Goal: Task Accomplishment & Management: Manage account settings

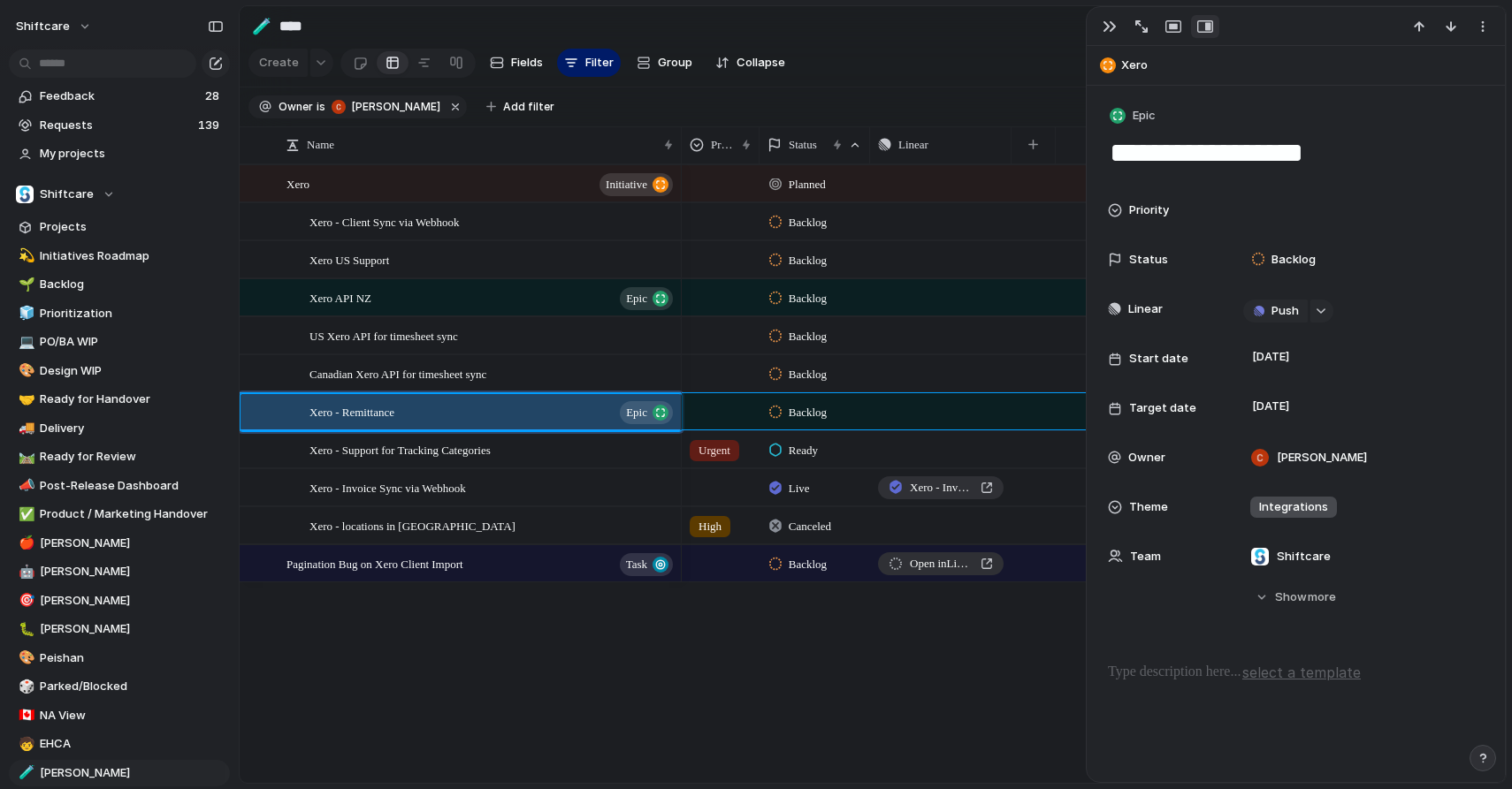
scroll to position [460, 0]
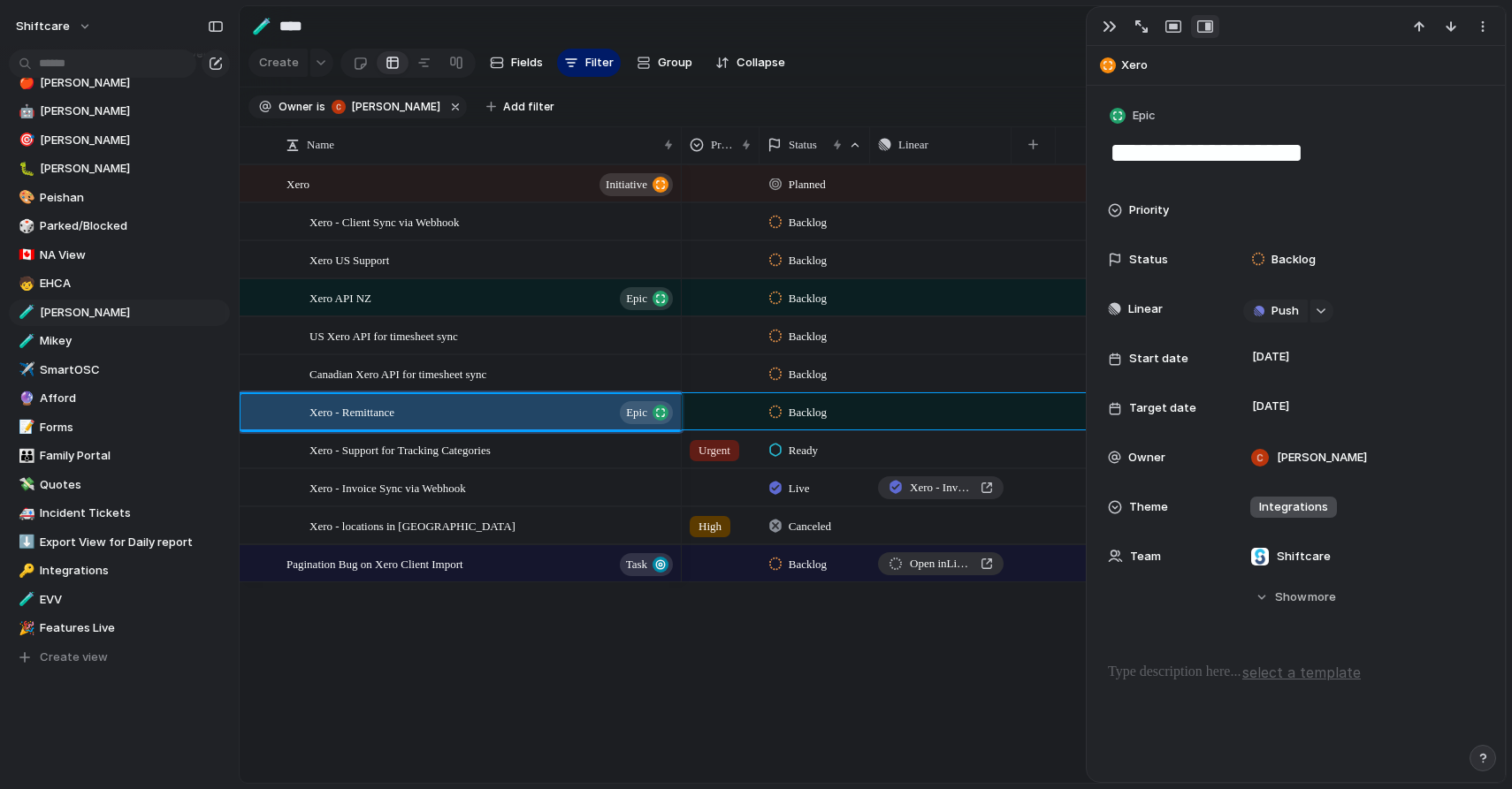
click at [756, 640] on div "Planned Push Backlog Push Backlog Push Backlog Push Backlog Push Backlog Push B…" at bounding box center [1094, 474] width 824 height 619
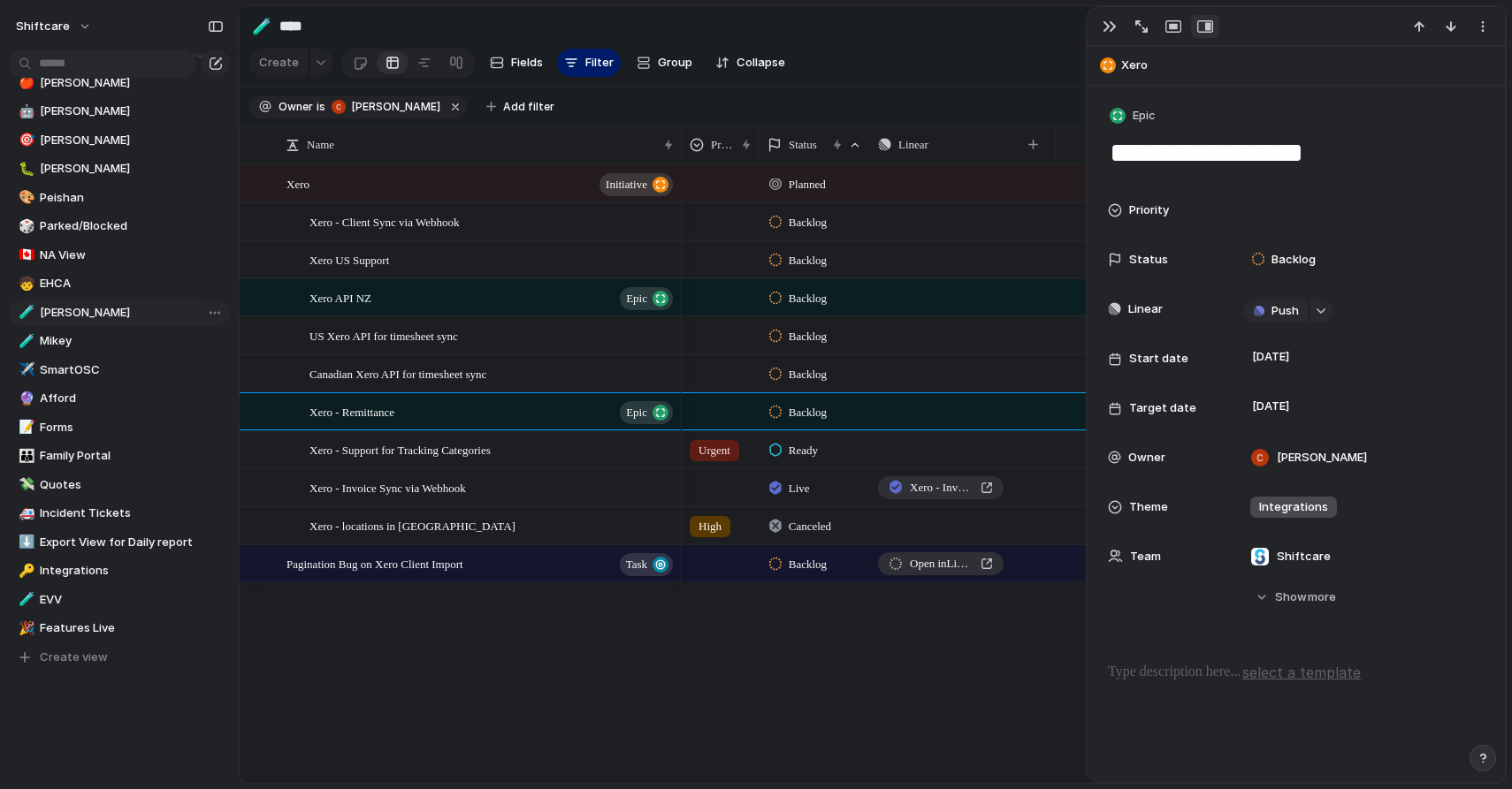
click at [79, 312] on span "[PERSON_NAME]" at bounding box center [132, 312] width 184 height 17
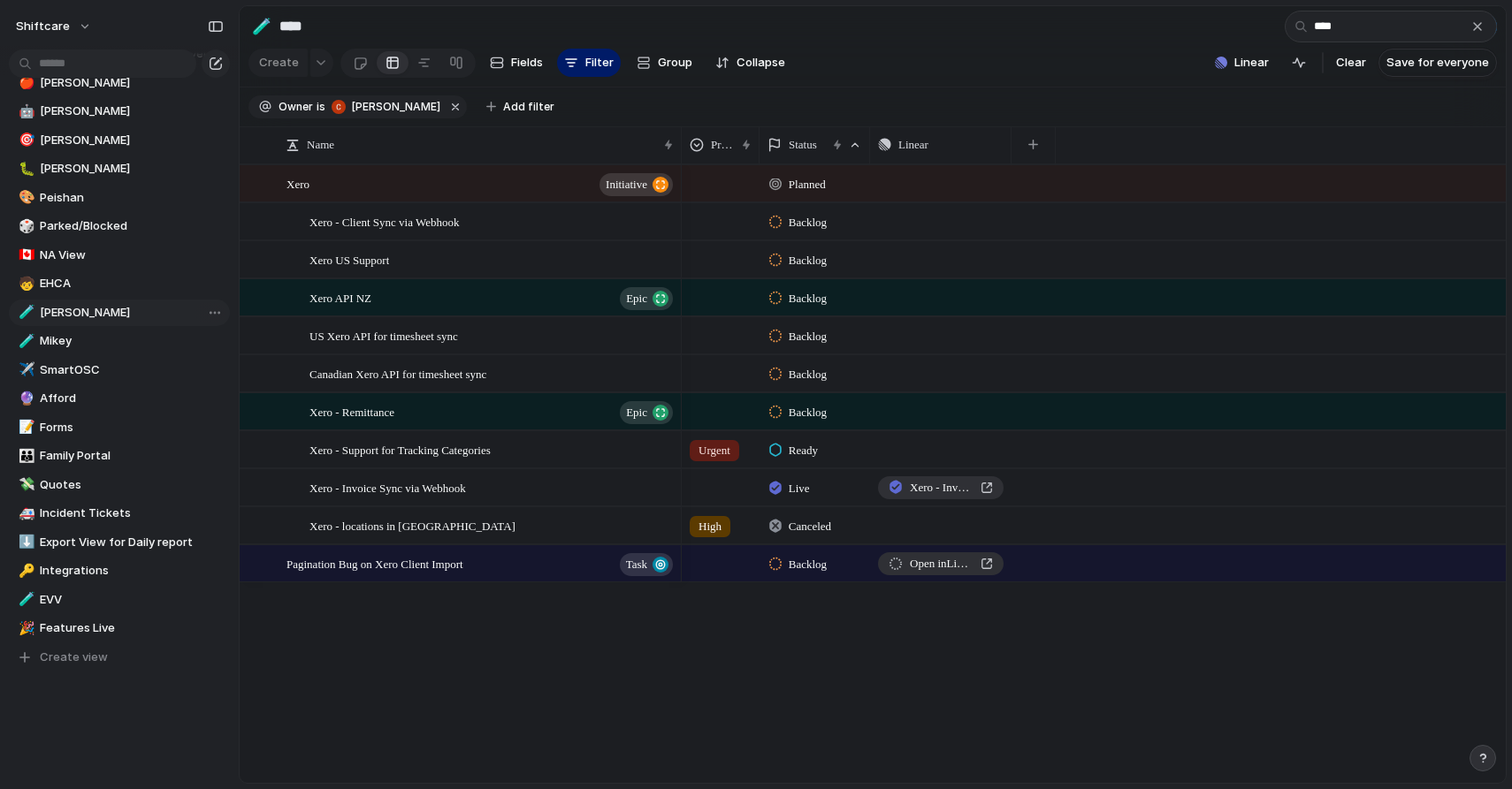
click at [79, 312] on span "[PERSON_NAME]" at bounding box center [132, 312] width 184 height 17
click at [418, 337] on span "US Xero API for timesheet sync" at bounding box center [384, 335] width 149 height 20
click at [1472, 20] on div "button" at bounding box center [1477, 26] width 15 height 15
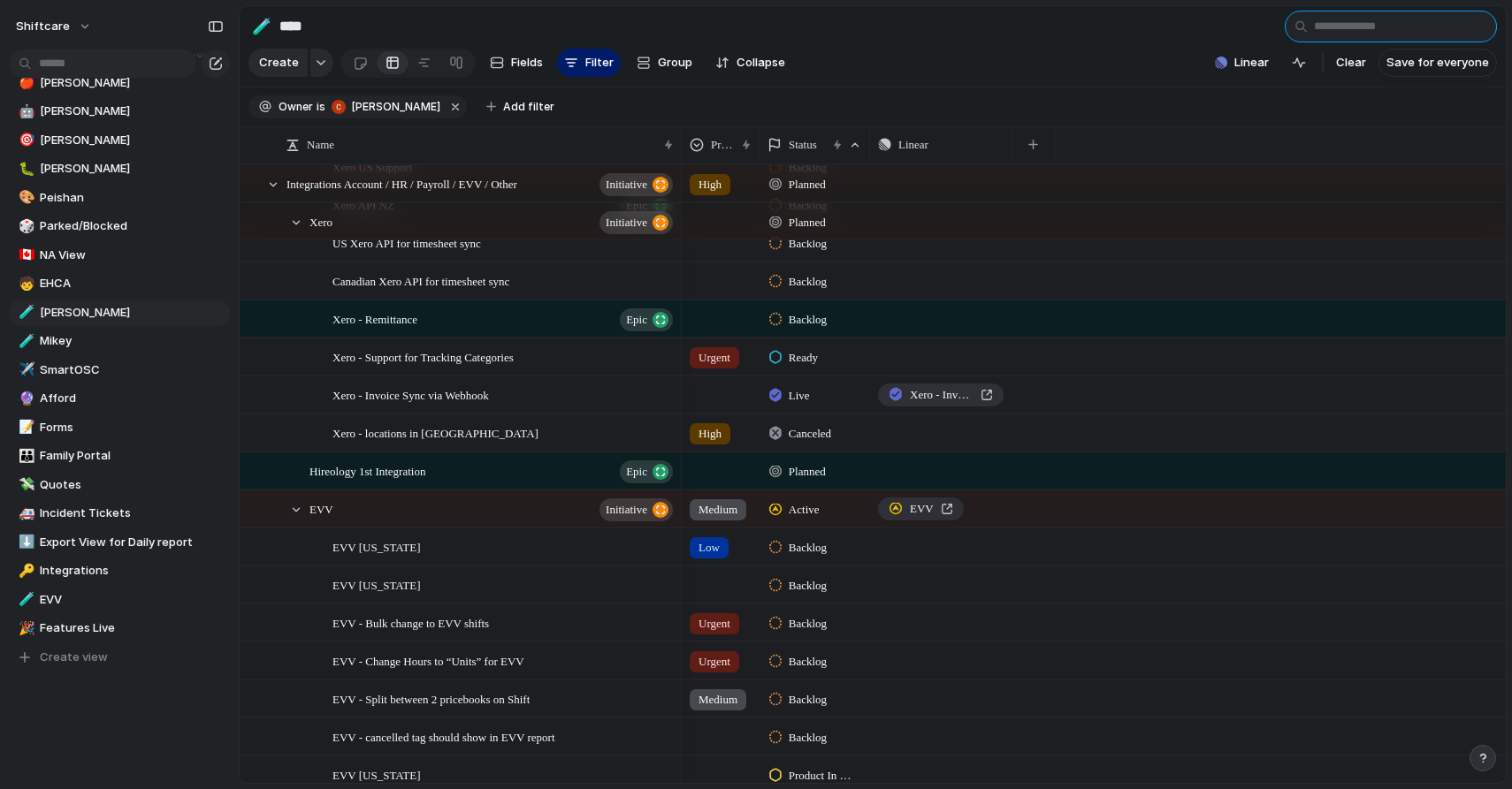
scroll to position [187, 0]
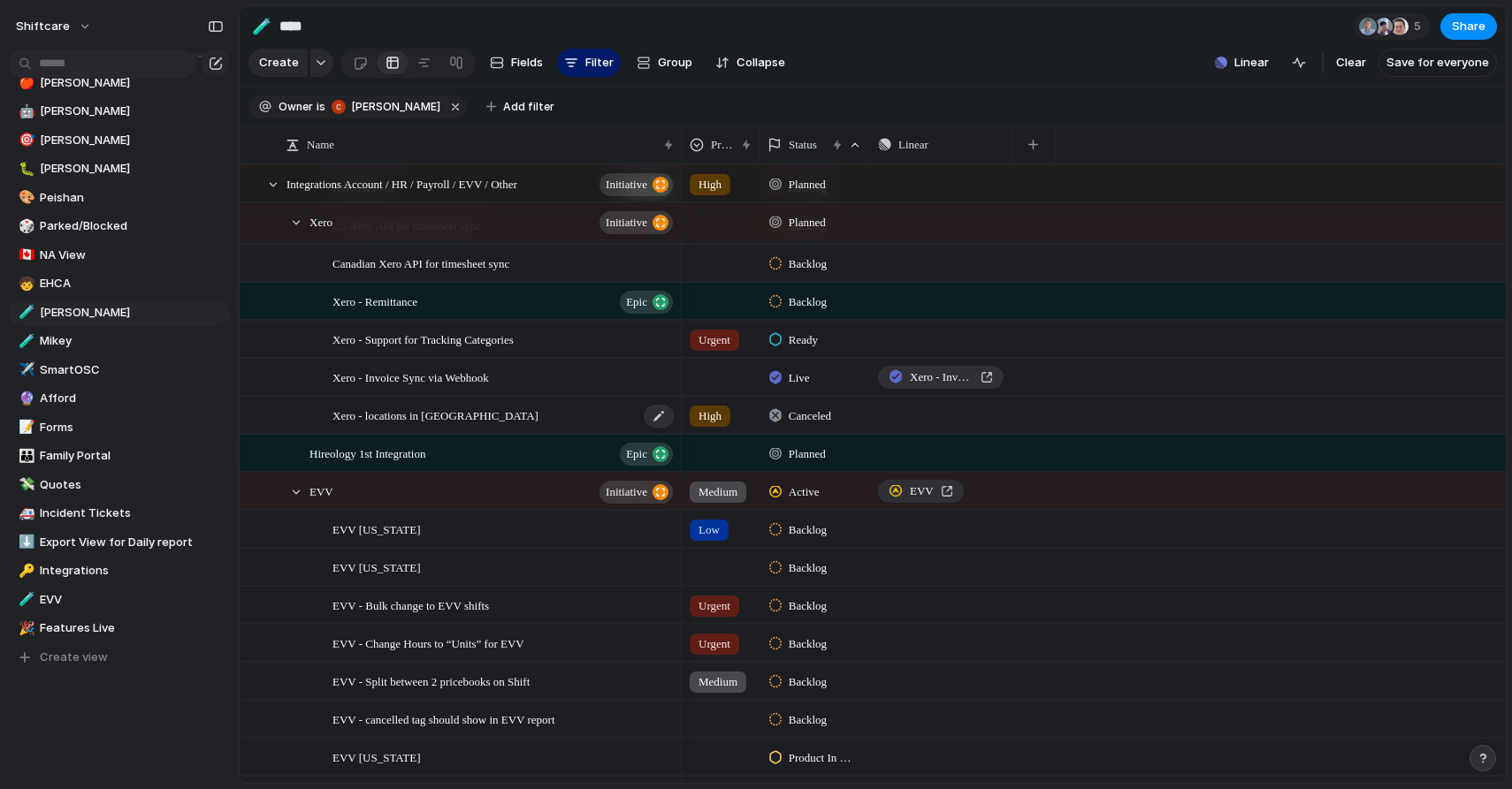
click at [577, 413] on div "Xero - locations in [GEOGRAPHIC_DATA]" at bounding box center [504, 415] width 343 height 36
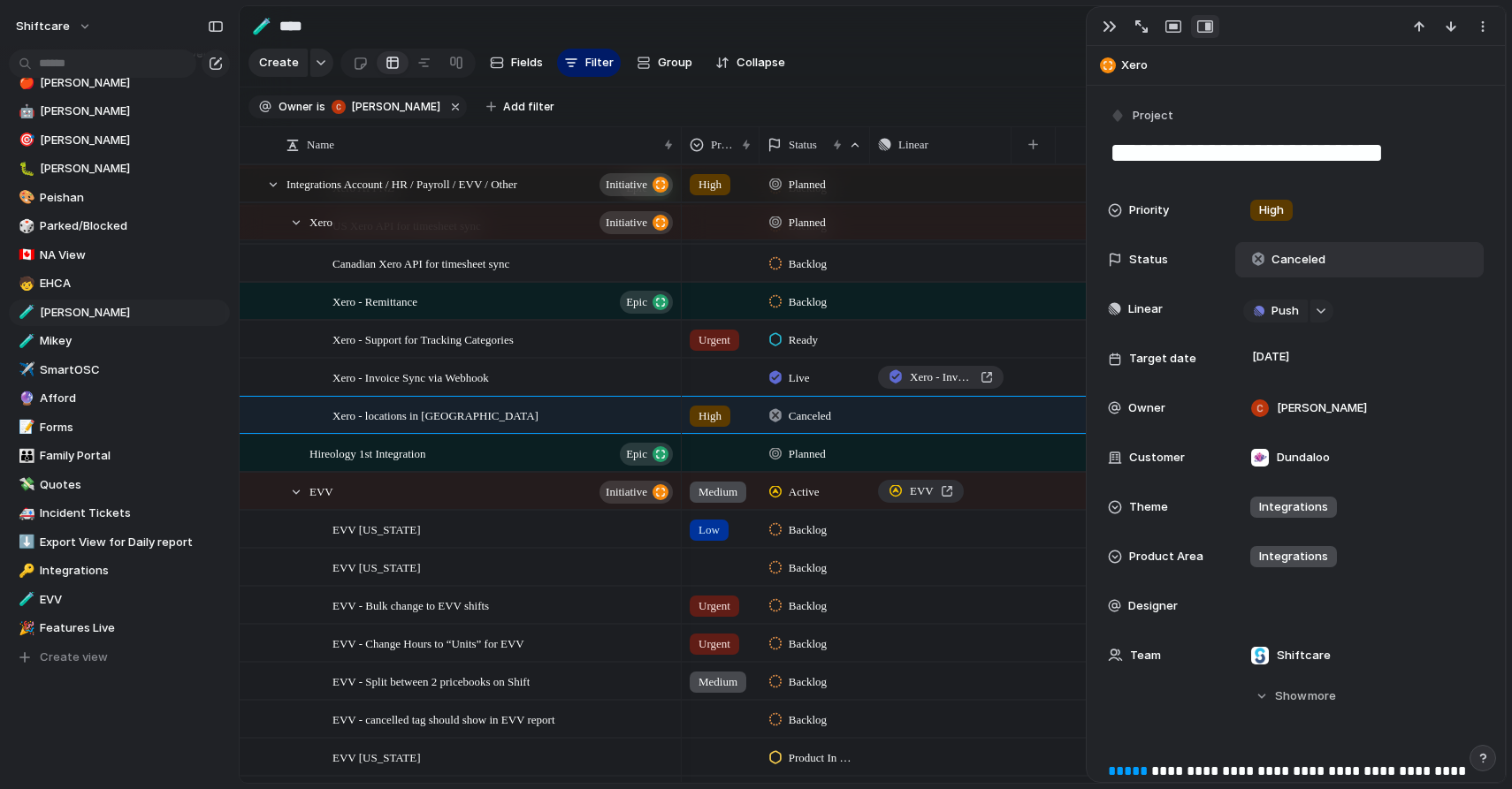
scroll to position [457, 0]
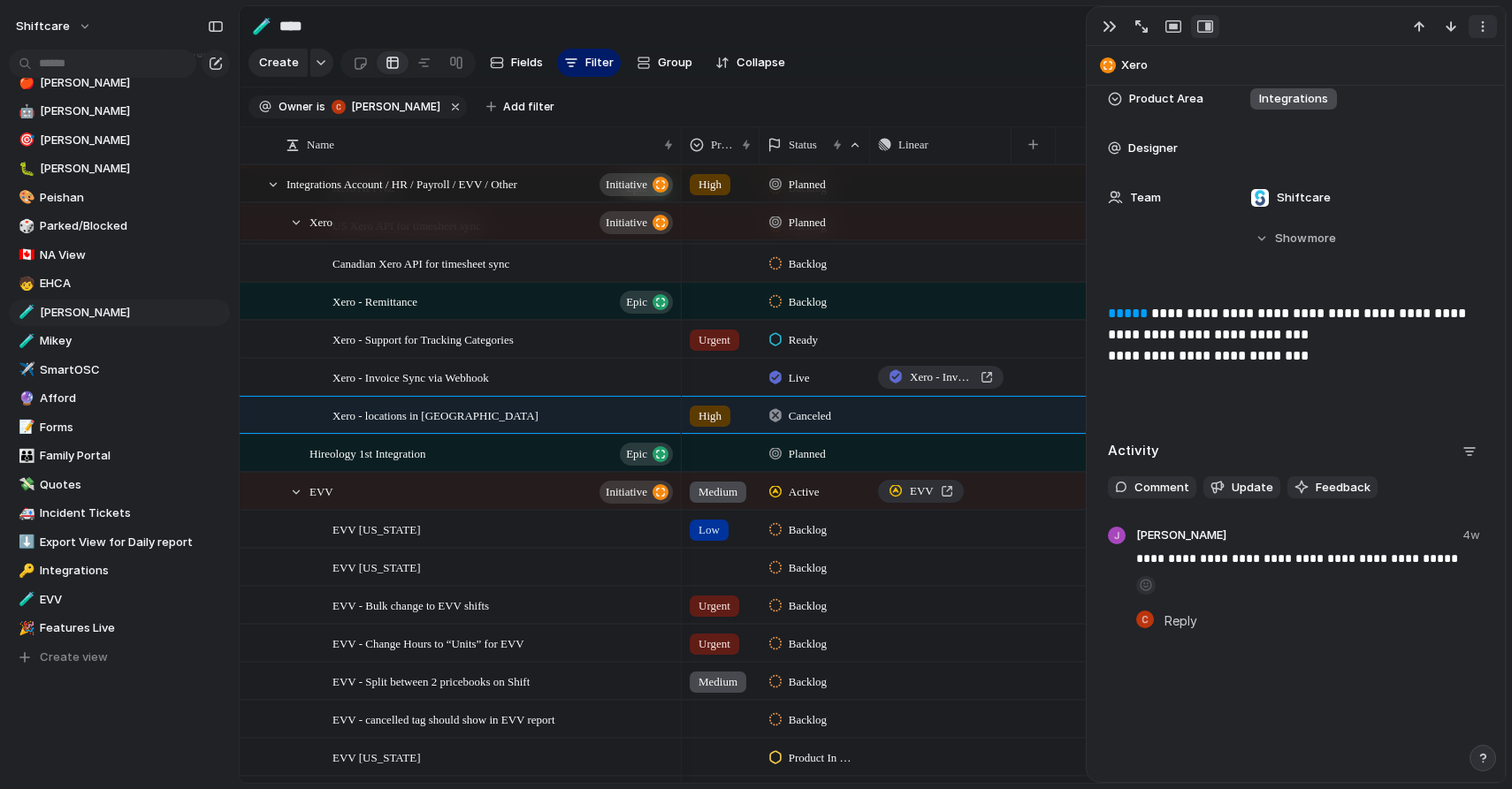
click at [1477, 36] on button "button" at bounding box center [1482, 27] width 28 height 23
click at [1435, 92] on li "Delete" at bounding box center [1427, 92] width 133 height 28
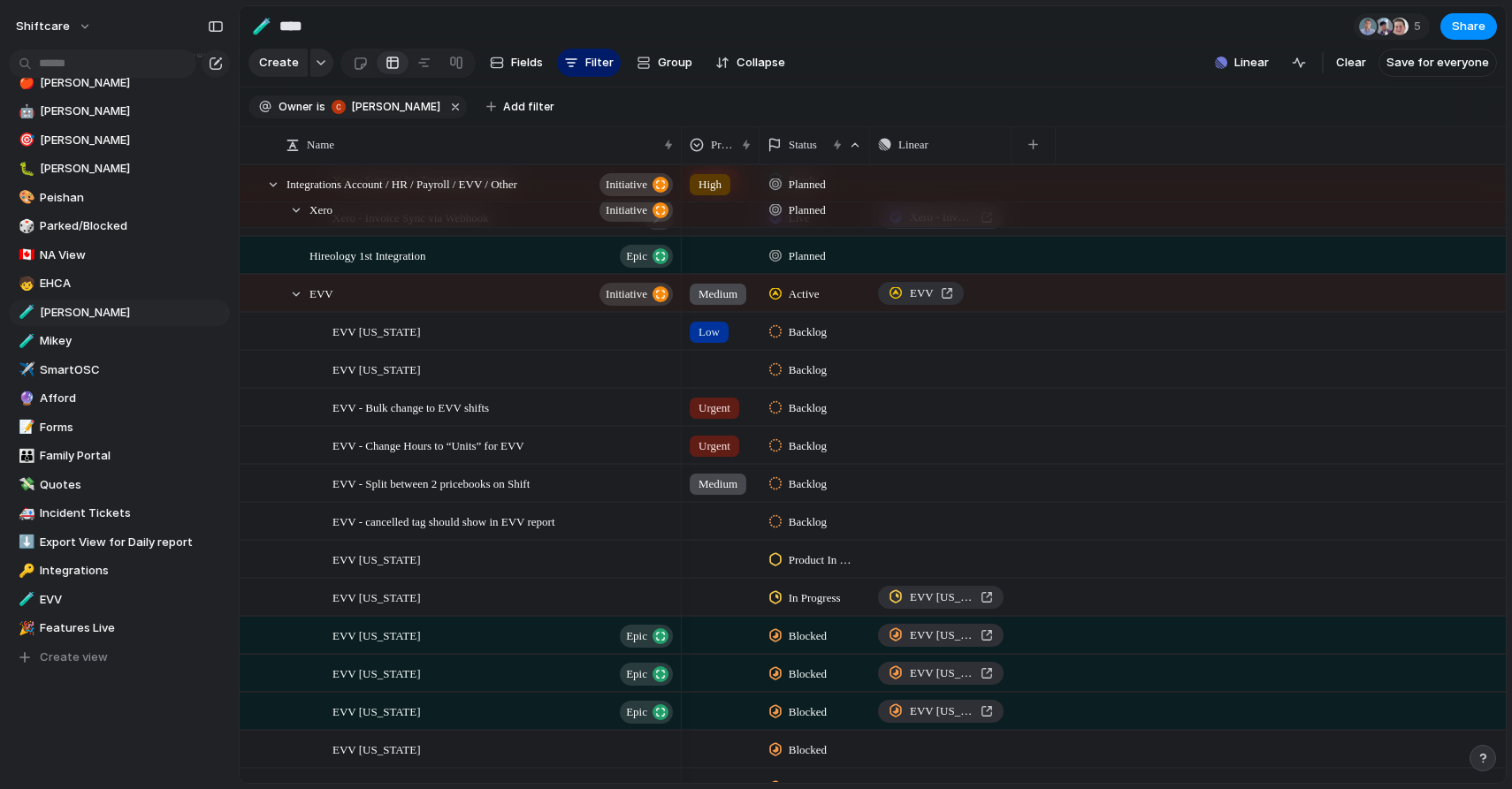
scroll to position [343, 0]
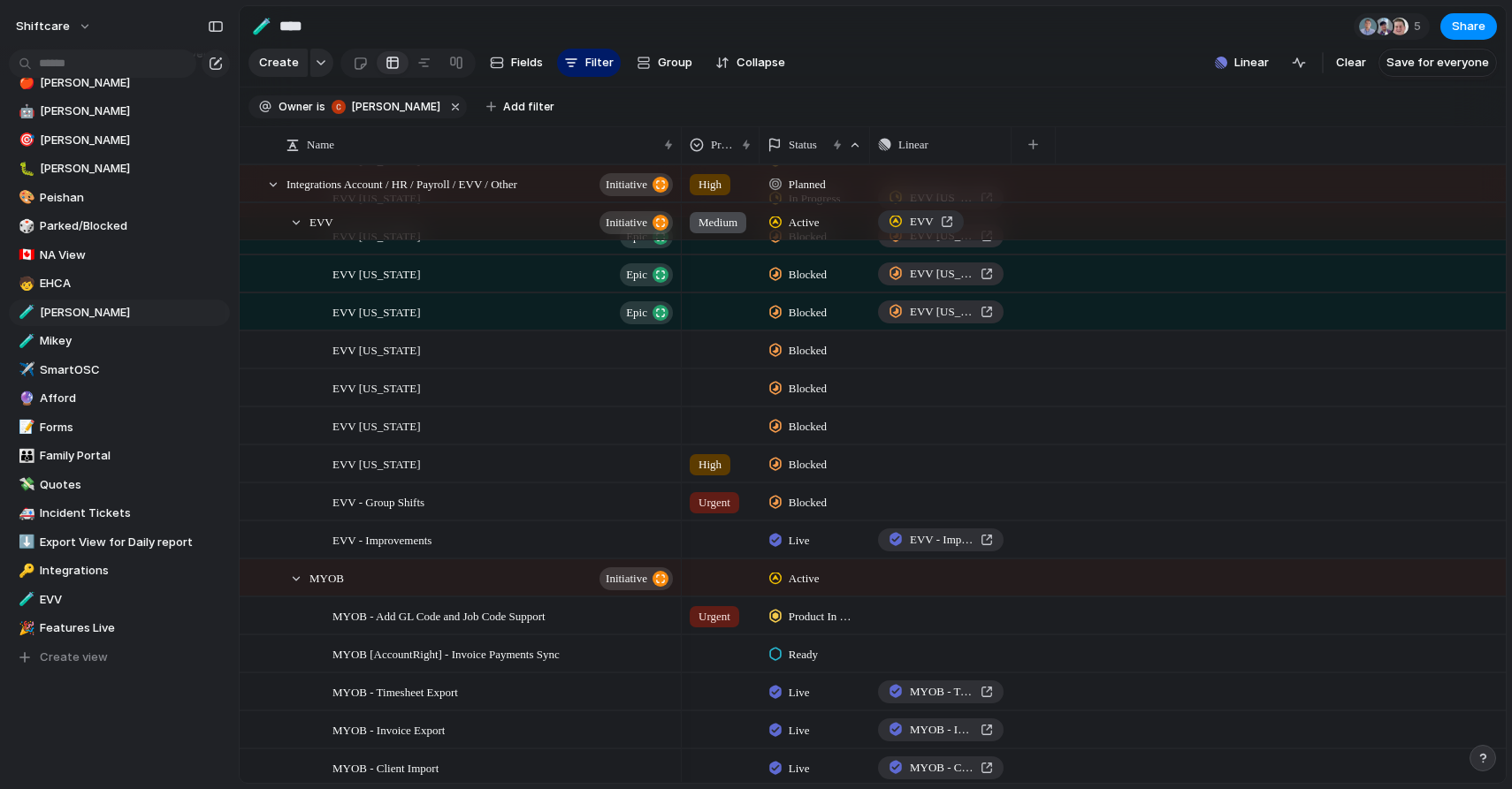
click at [816, 461] on span "Blocked" at bounding box center [807, 465] width 38 height 17
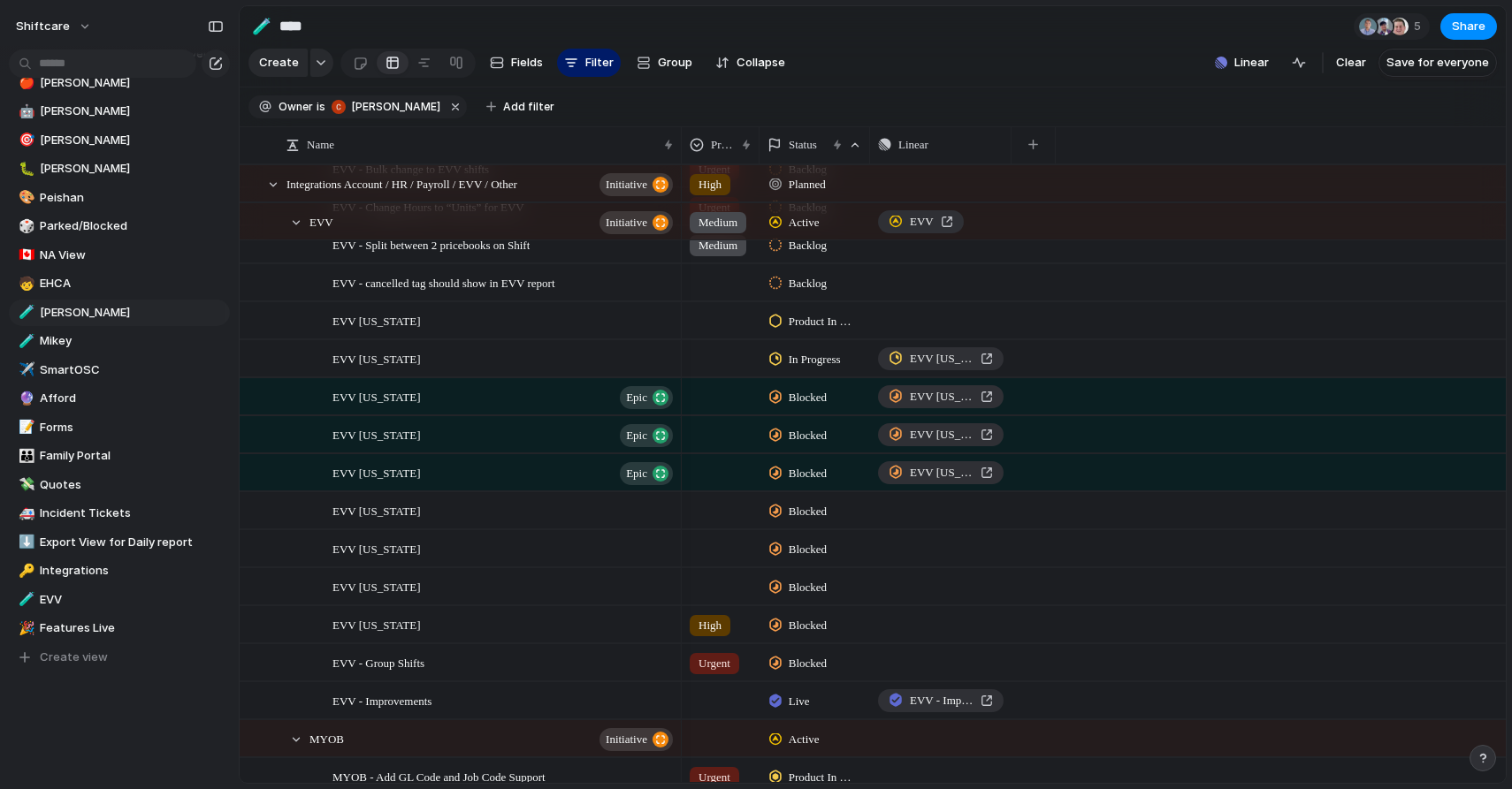
click at [786, 331] on div "Product In Progress" at bounding box center [815, 322] width 91 height 21
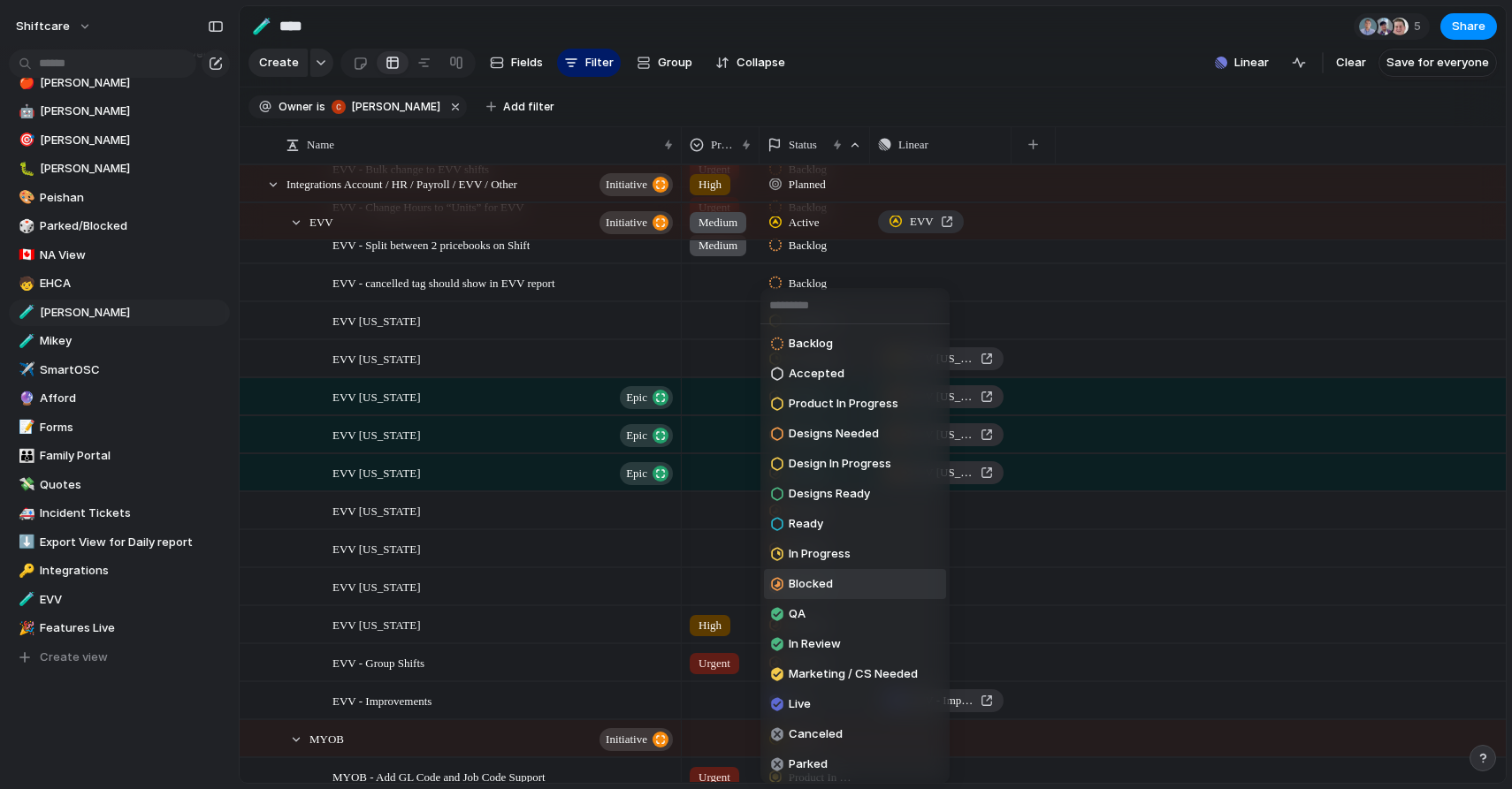
click at [795, 583] on span "Blocked" at bounding box center [811, 584] width 44 height 17
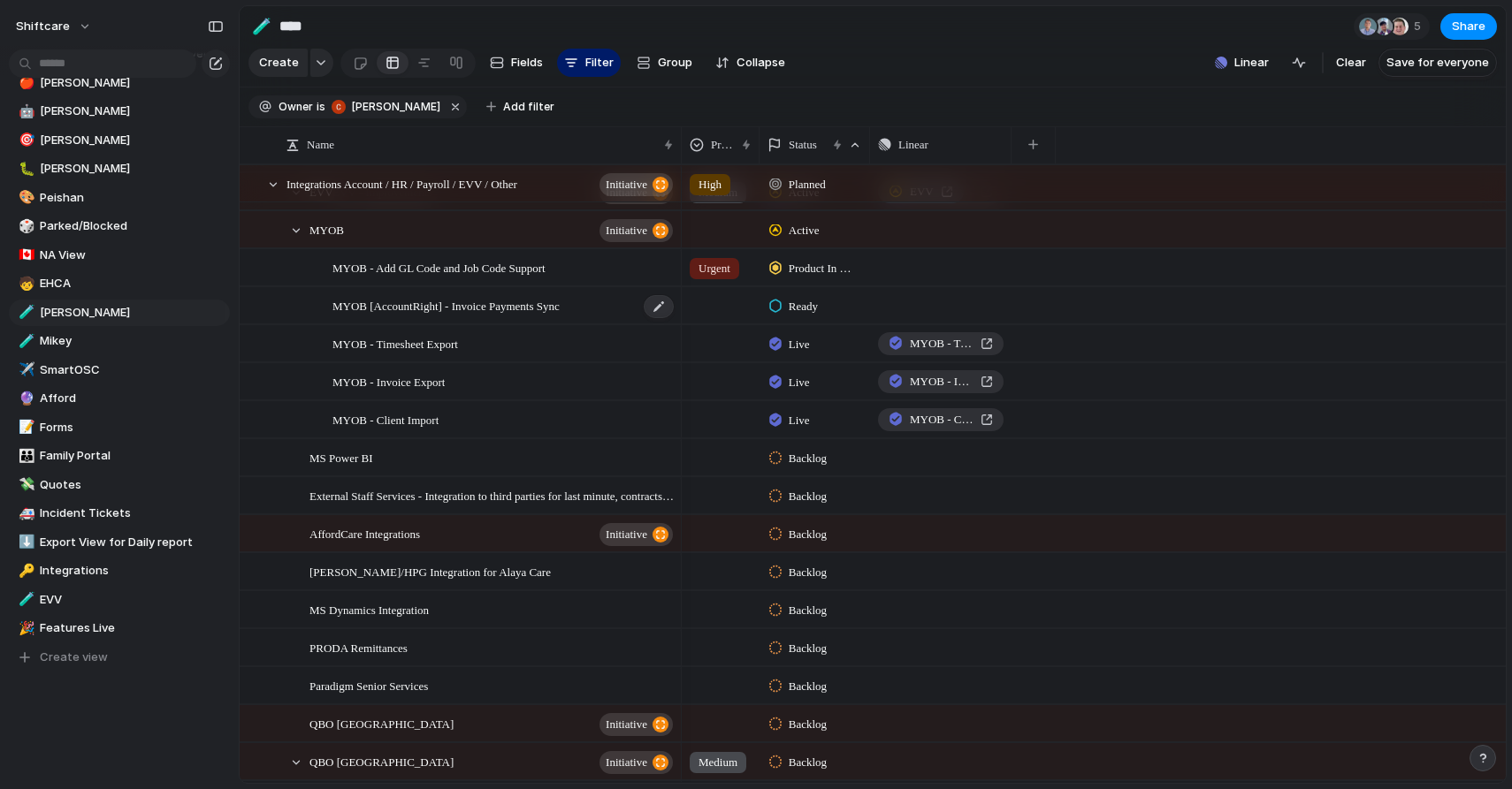
click at [437, 295] on span "MYOB [AccountRight] - Invoice Payments Sync" at bounding box center [446, 305] width 227 height 20
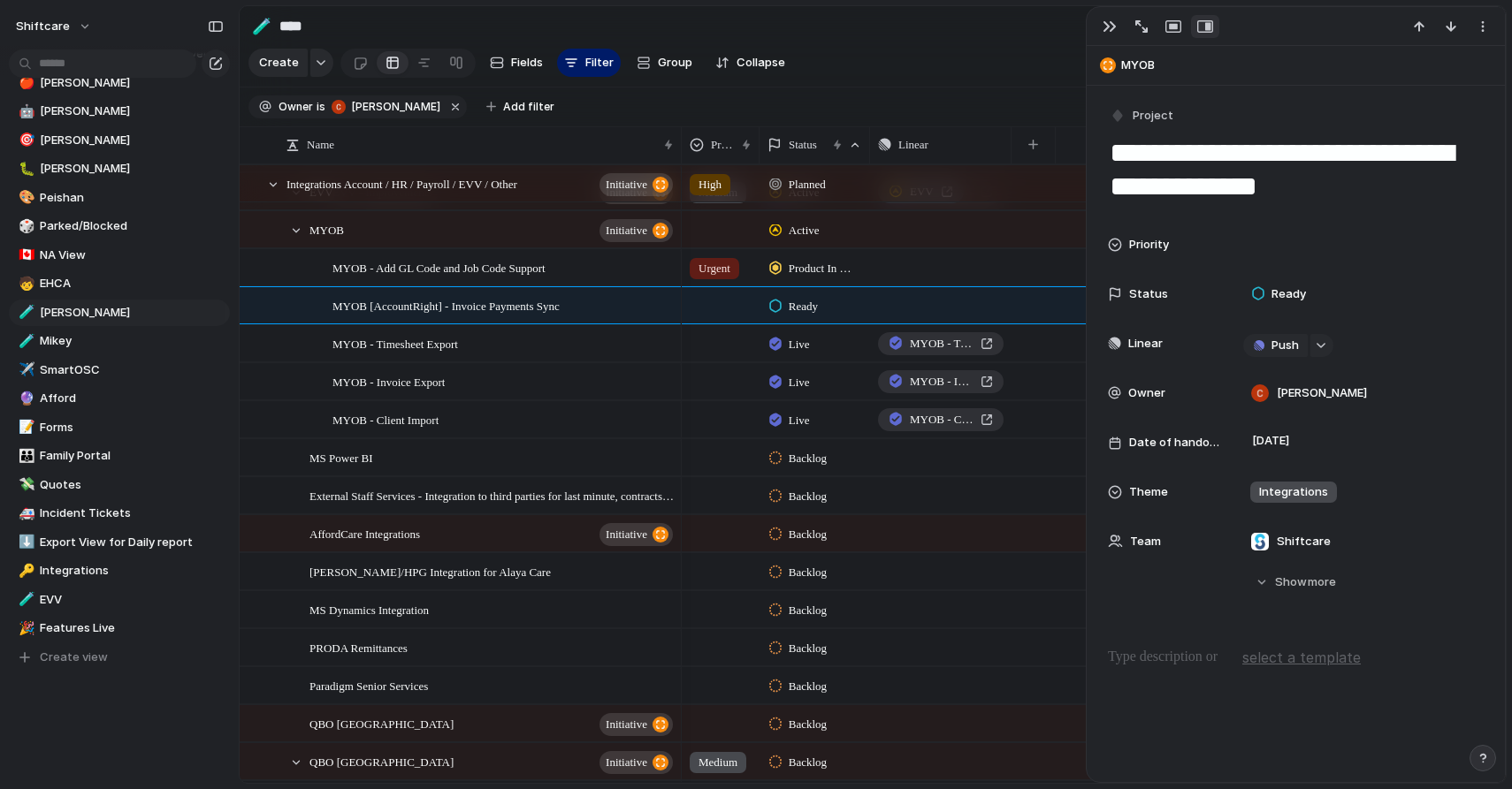
click at [795, 298] on span "Ready" at bounding box center [803, 307] width 29 height 17
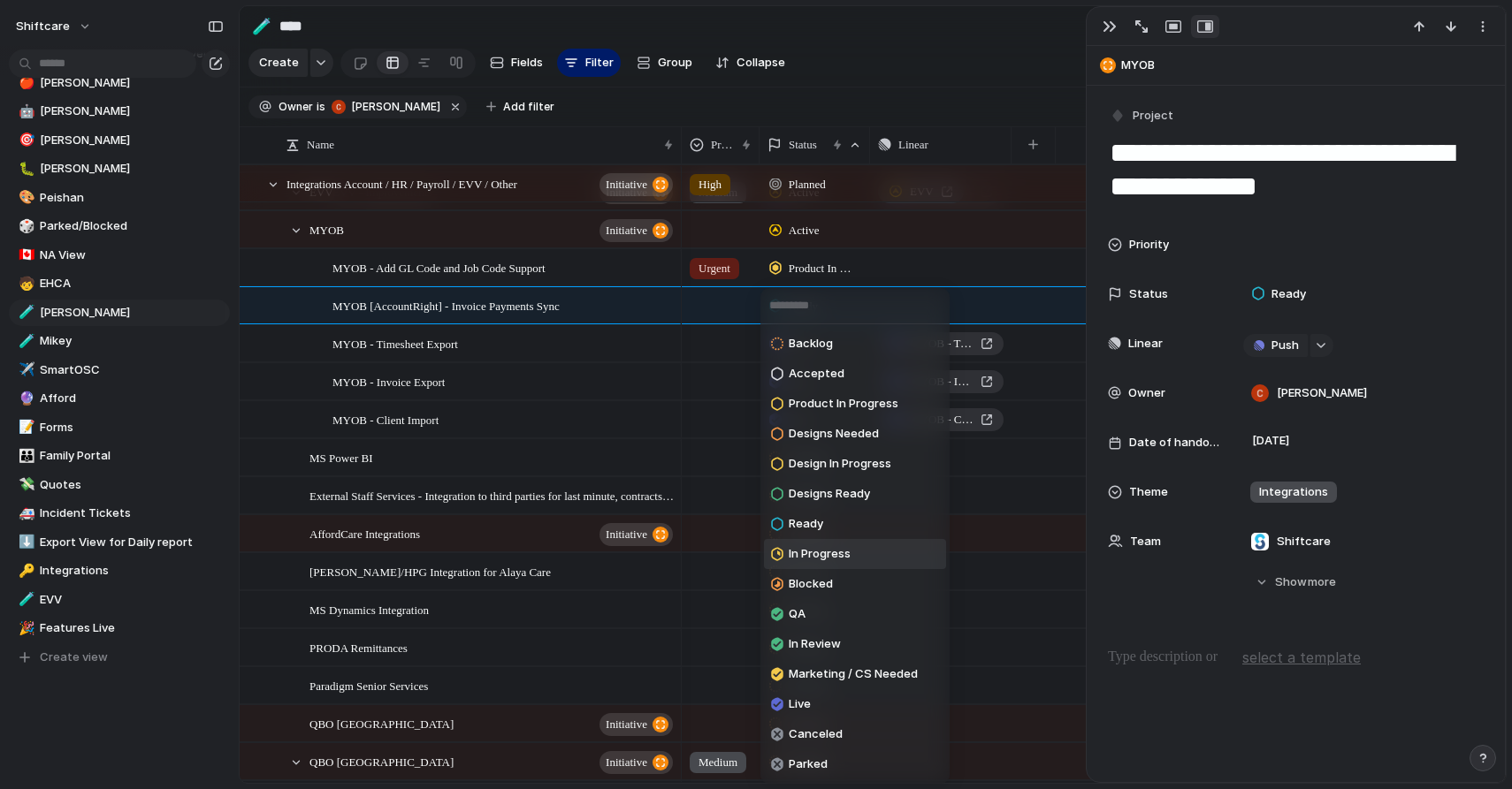
click at [815, 547] on span "In Progress" at bounding box center [819, 554] width 62 height 17
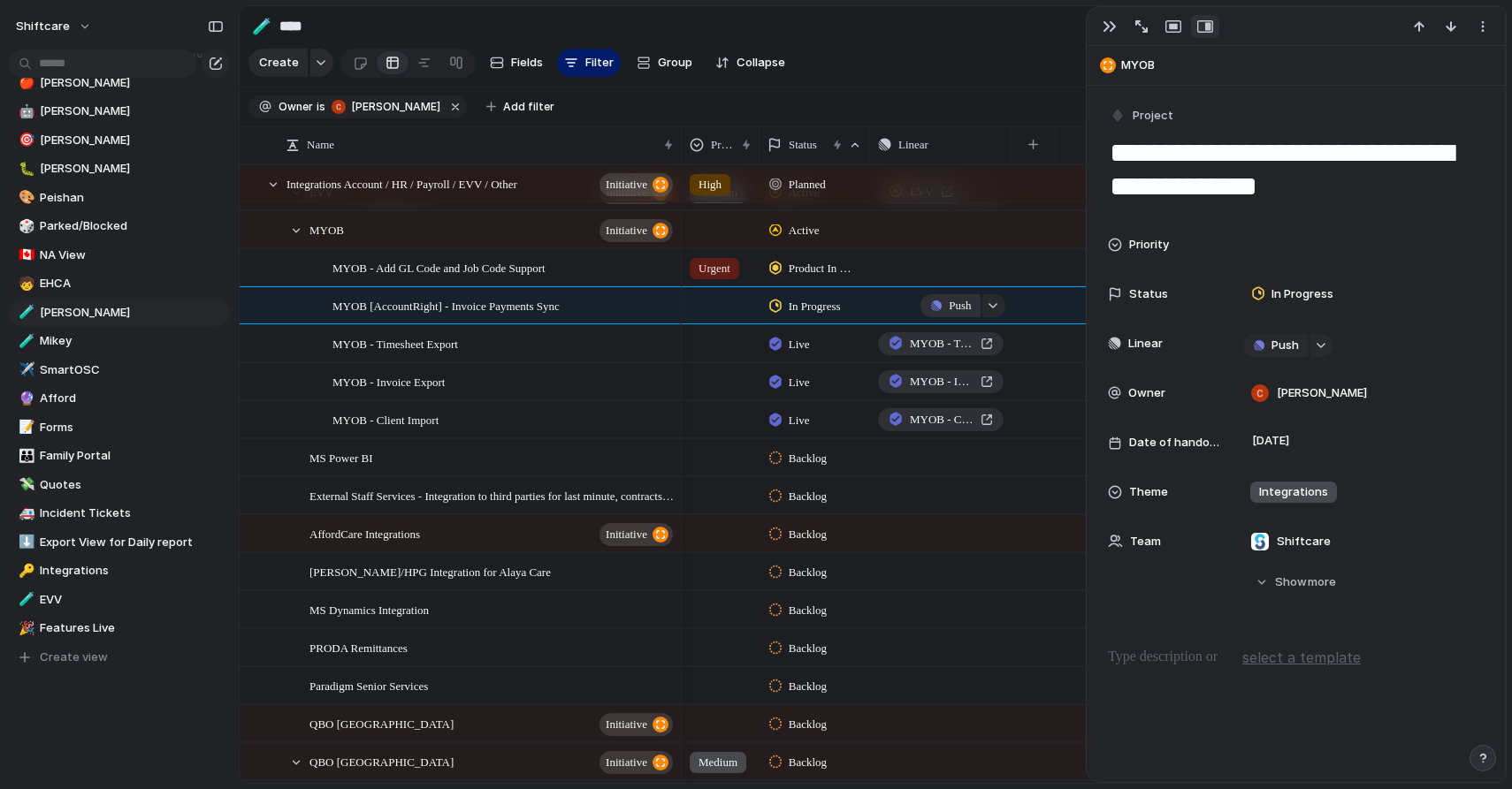
click at [920, 308] on button "Push" at bounding box center [949, 306] width 59 height 23
click at [1000, 307] on div "Project Issue" at bounding box center [756, 394] width 1512 height 789
click at [1324, 354] on button "button" at bounding box center [1321, 345] width 23 height 23
type input "**********"
click at [1309, 456] on span "MYOB Invoice Payment Sync" at bounding box center [1351, 450] width 159 height 17
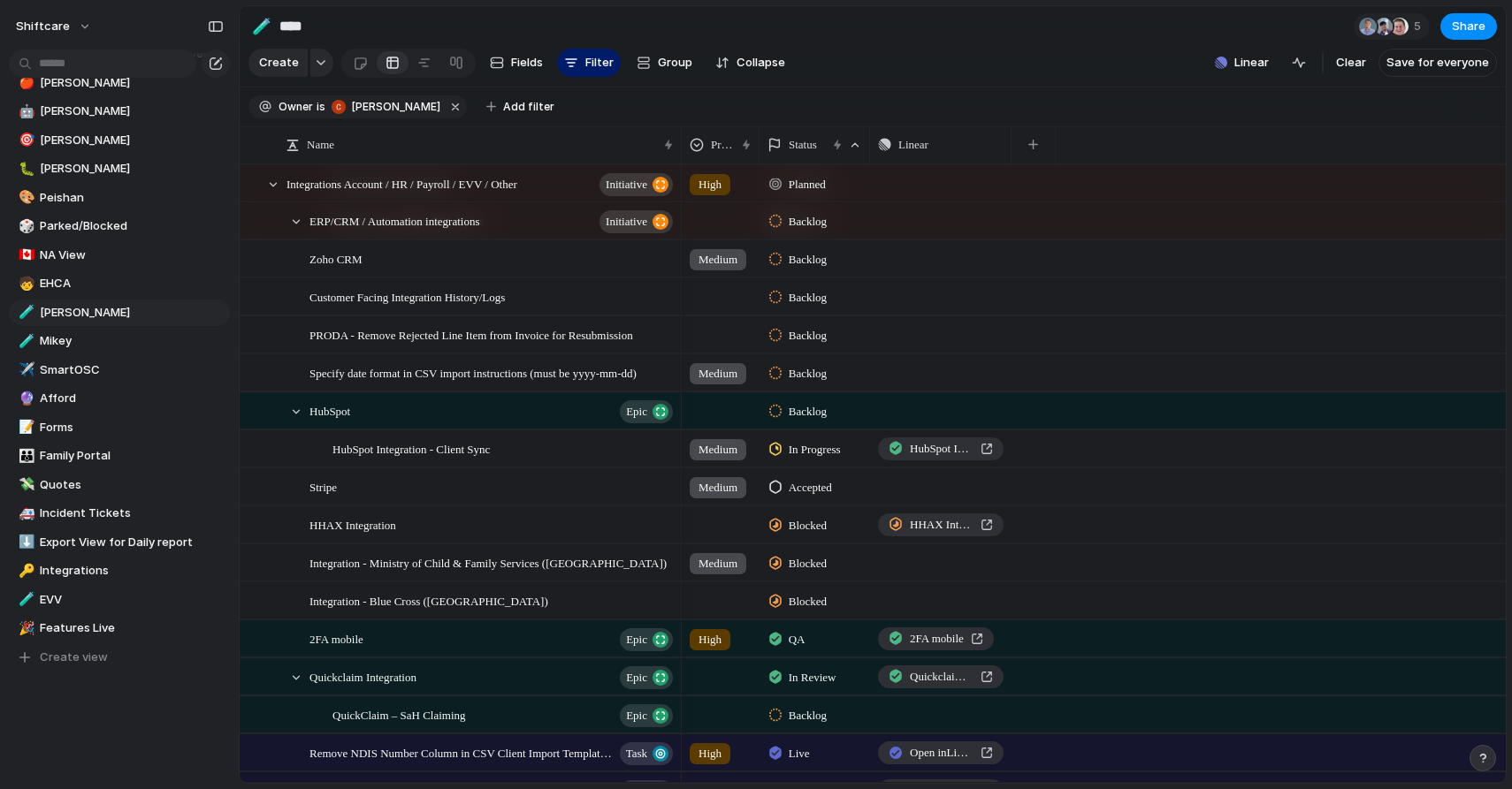
click at [823, 445] on span "In Progress" at bounding box center [815, 450] width 52 height 17
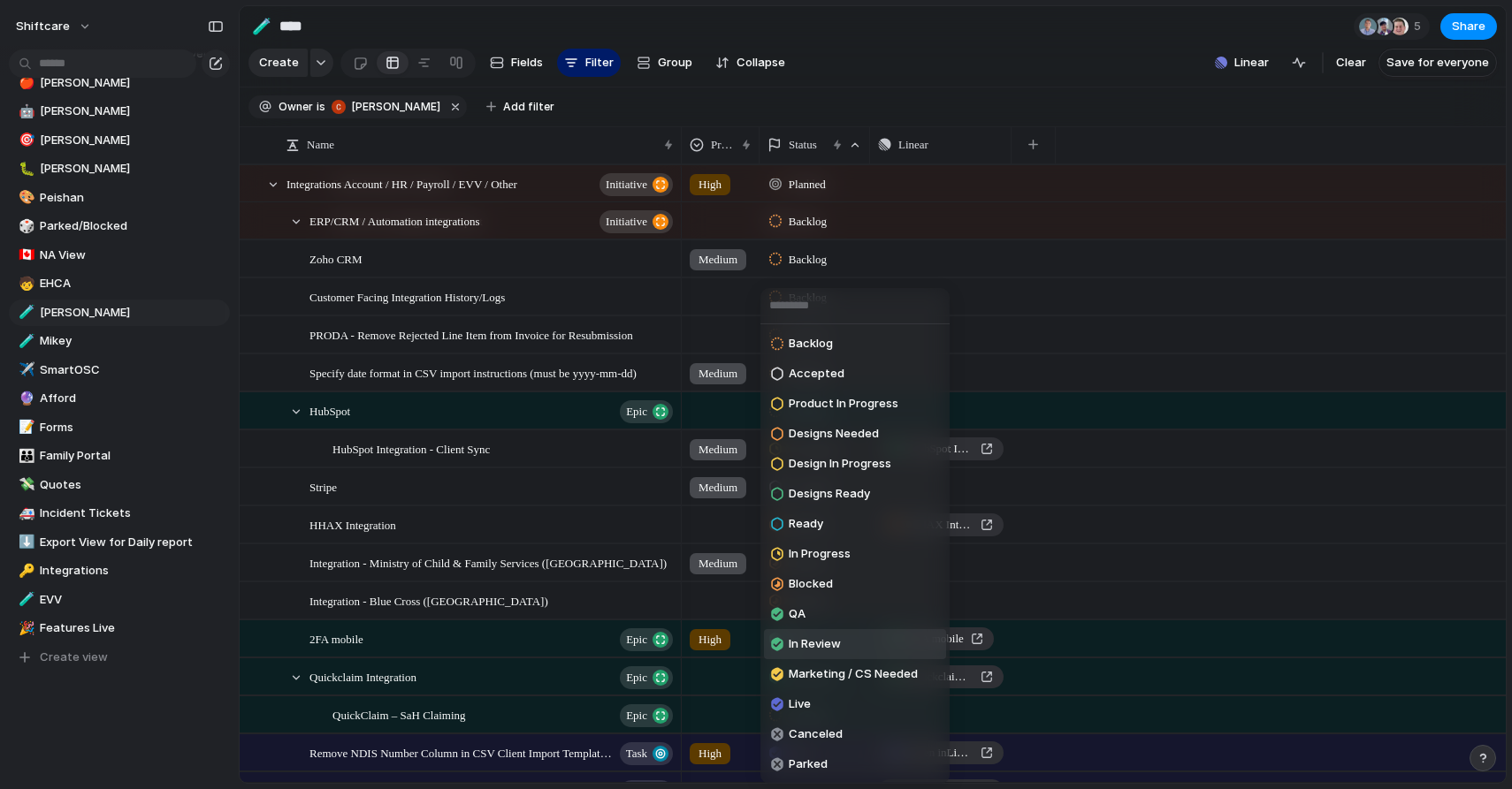
click at [800, 649] on span "In Review" at bounding box center [815, 644] width 52 height 17
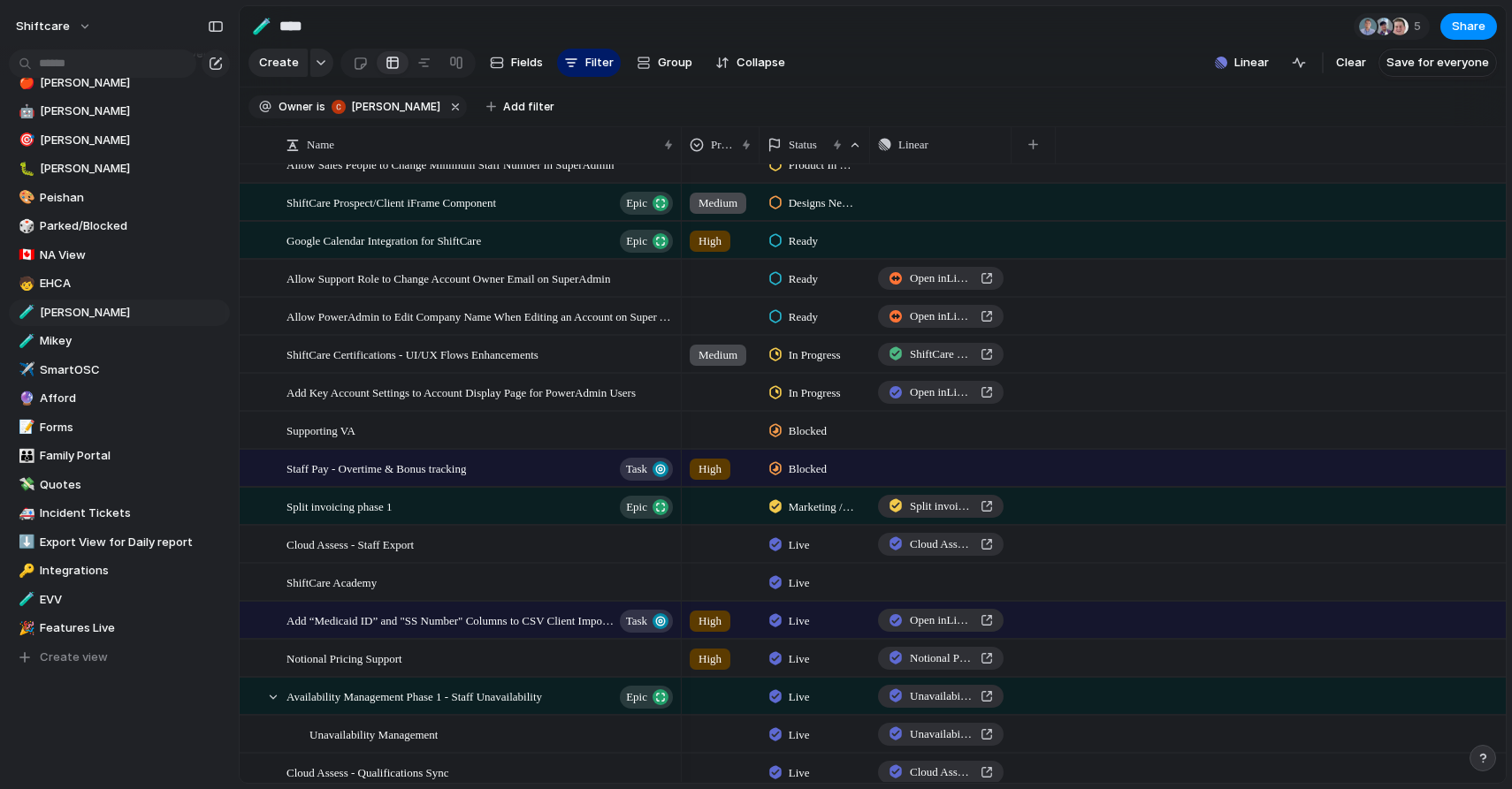
click at [805, 391] on span "In Progress" at bounding box center [815, 394] width 52 height 17
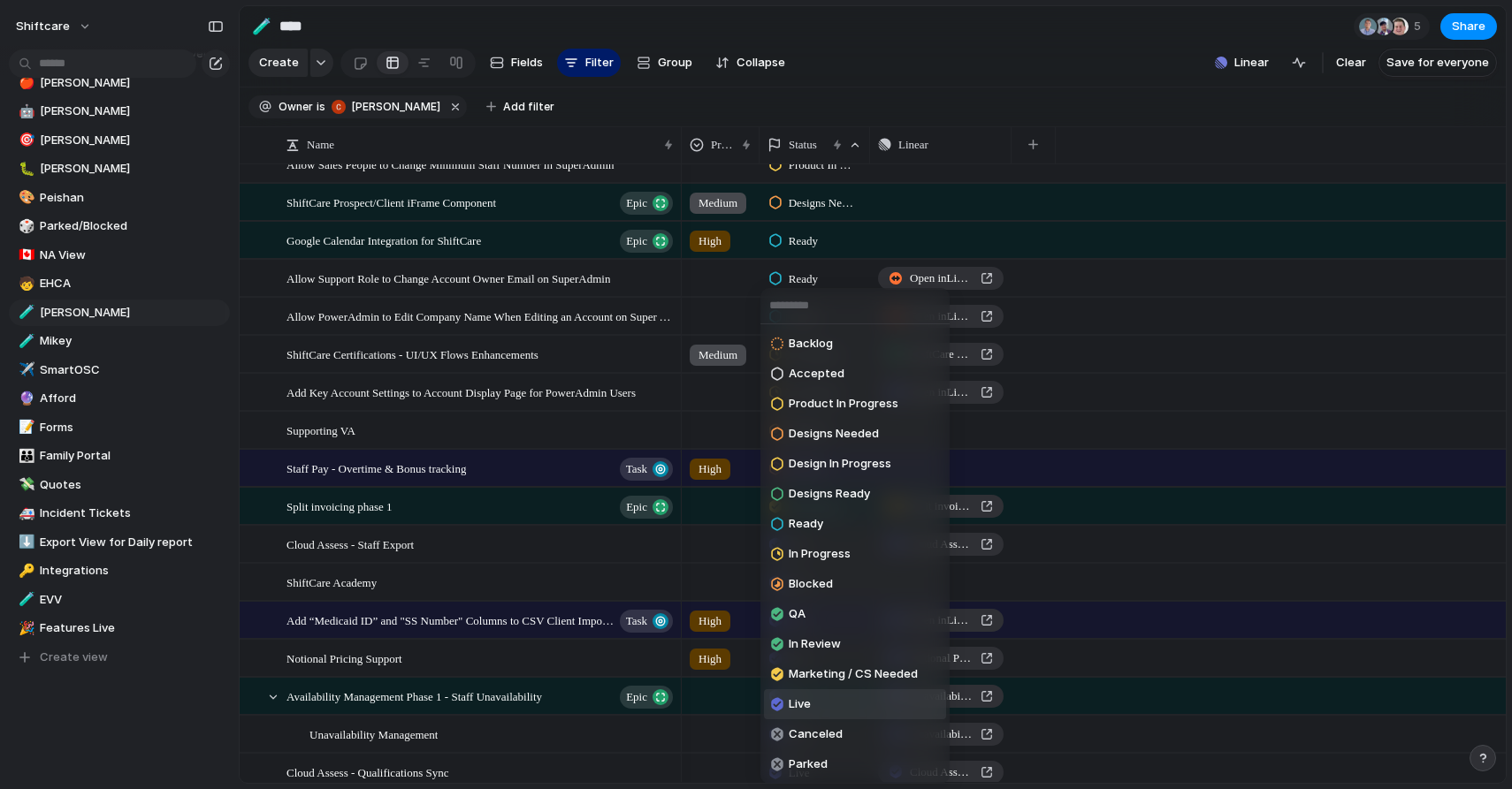
click at [813, 702] on li "Live" at bounding box center [855, 704] width 182 height 30
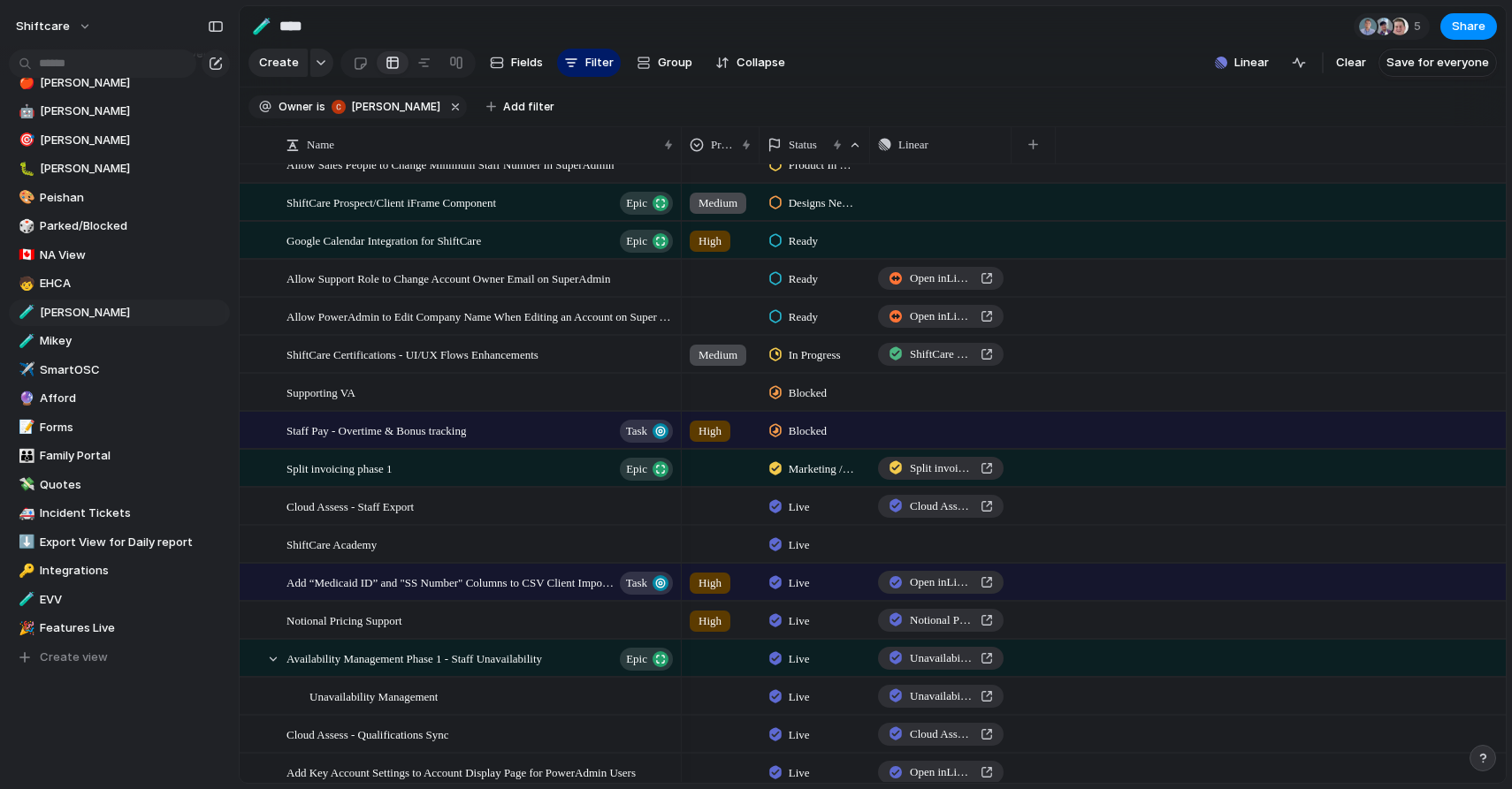
click at [797, 360] on span "In Progress" at bounding box center [815, 355] width 52 height 17
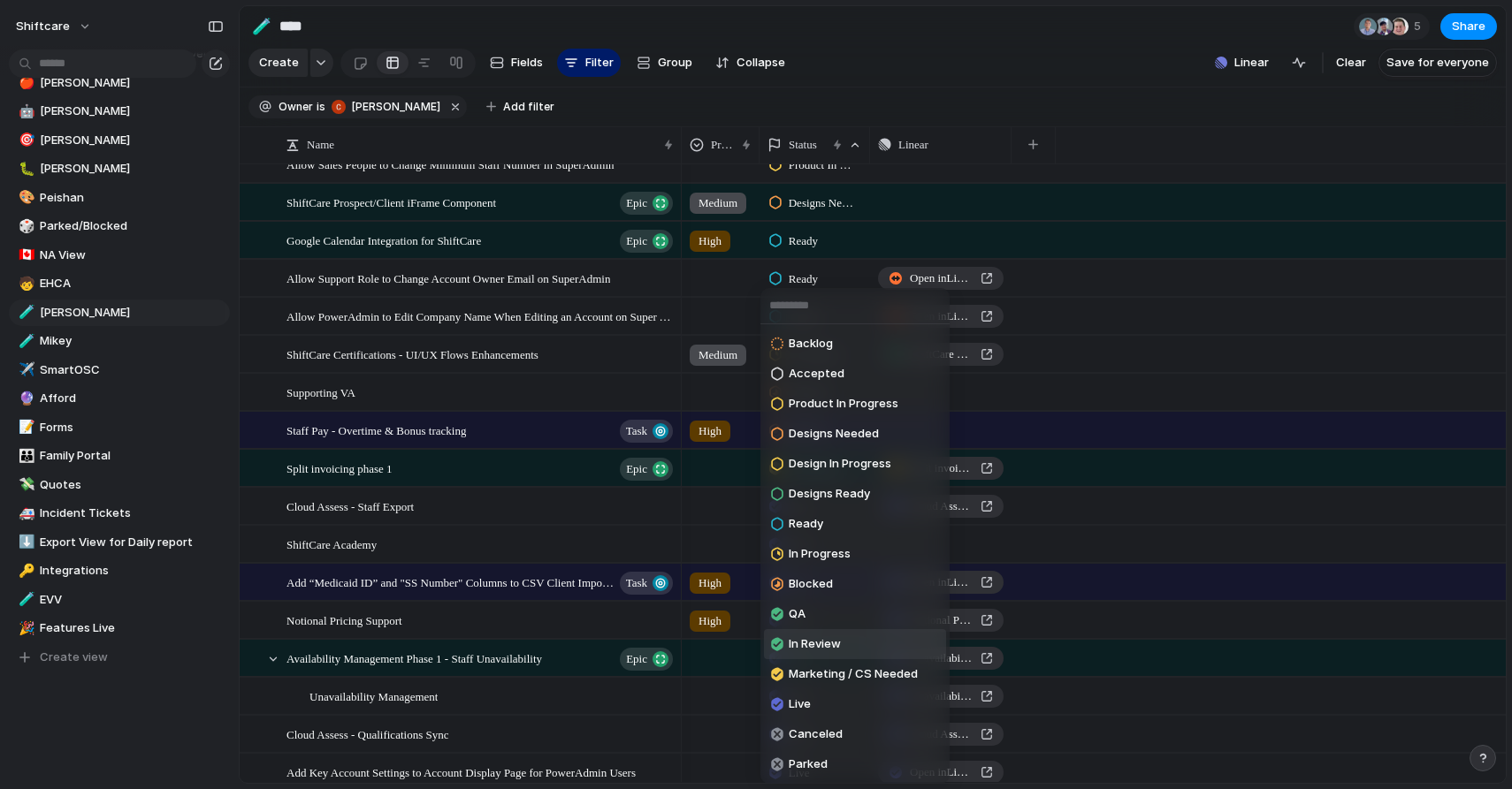
click at [806, 635] on span "In Review" at bounding box center [815, 644] width 52 height 17
